Goal: Navigation & Orientation: Find specific page/section

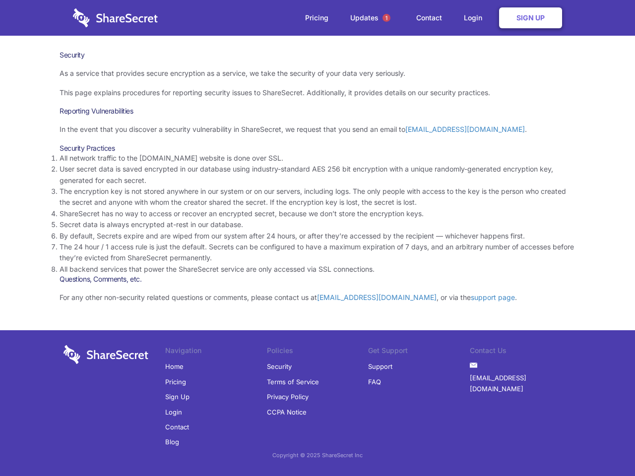
click at [318, 238] on li "By default, Secrets expire and are wiped from our system after 24 hours, or aft…" at bounding box center [318, 236] width 516 height 11
click at [387, 18] on span "1" at bounding box center [387, 18] width 8 height 8
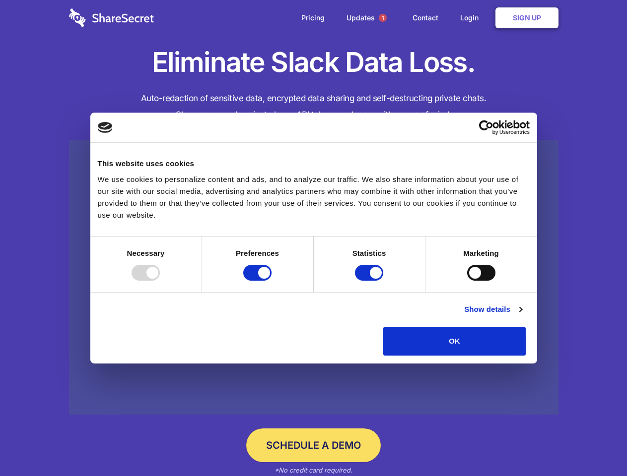
click at [160, 281] on div at bounding box center [145, 273] width 28 height 16
click at [271, 281] on input "Preferences" at bounding box center [257, 273] width 28 height 16
checkbox input "false"
click at [370, 281] on input "Statistics" at bounding box center [369, 273] width 28 height 16
checkbox input "false"
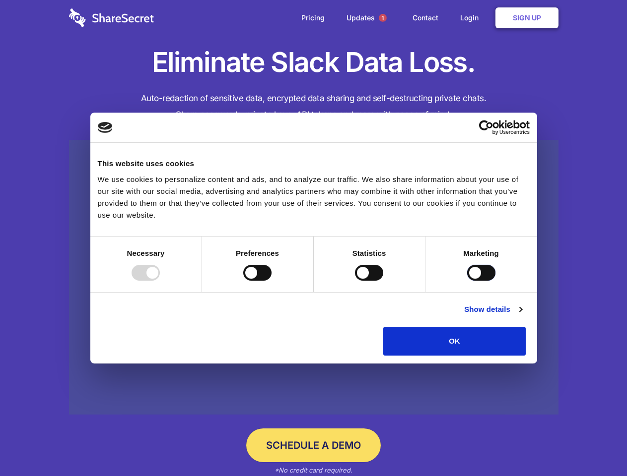
click at [467, 281] on input "Marketing" at bounding box center [481, 273] width 28 height 16
checkbox input "true"
click at [522, 316] on link "Show details" at bounding box center [493, 310] width 58 height 12
click at [0, 0] on li "Necessary 7 Necessary cookies help make a website usable by enabling basic func…" at bounding box center [0, 0] width 0 height 0
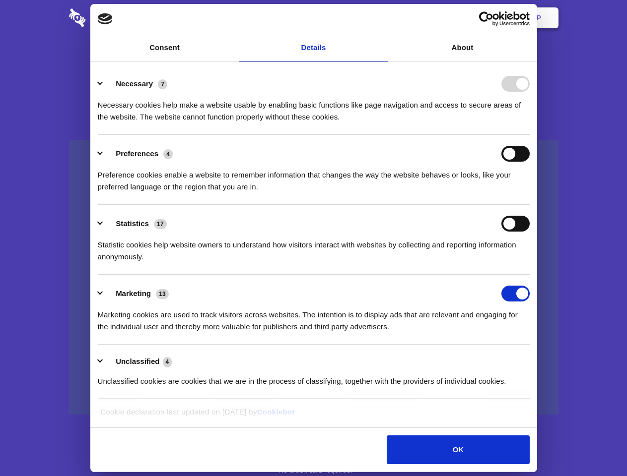
click at [382, 18] on span "1" at bounding box center [383, 18] width 8 height 8
